Goal: Check status: Check status

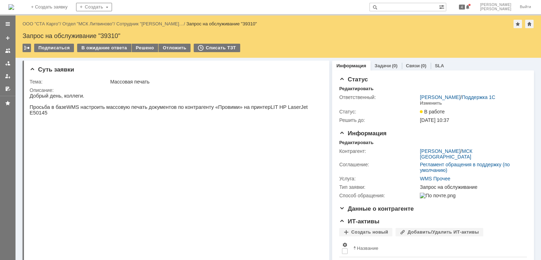
drag, startPoint x: 50, startPoint y: 24, endPoint x: 272, endPoint y: 17, distance: 222.1
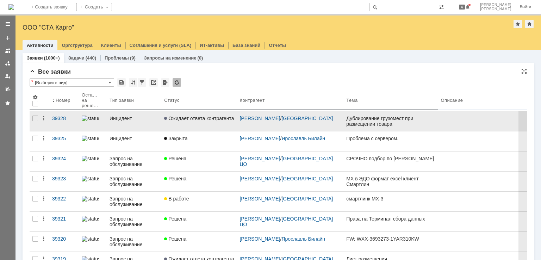
click at [200, 126] on link "Ожидает ответа контрагента" at bounding box center [198, 121] width 75 height 20
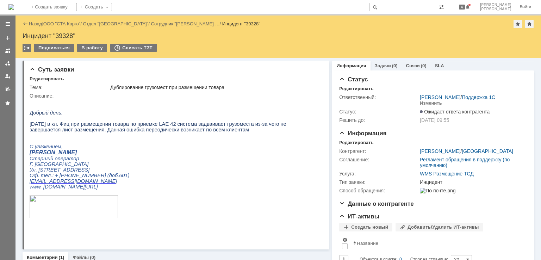
click at [61, 32] on div "Инцидент "39328"" at bounding box center [279, 35] width 512 height 7
copy div "39328"
click at [123, 132] on span "Сегодня в кл. Фиц при размещении товара по приемке LAE 42 система задваивает гр…" at bounding box center [158, 126] width 257 height 11
